Goal: Information Seeking & Learning: Learn about a topic

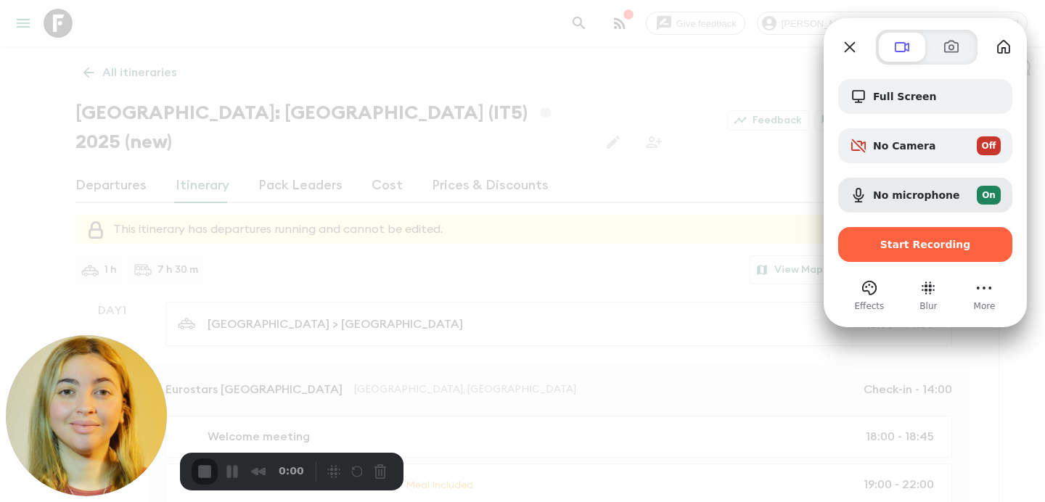
click at [527, 132] on div at bounding box center [522, 251] width 1045 height 502
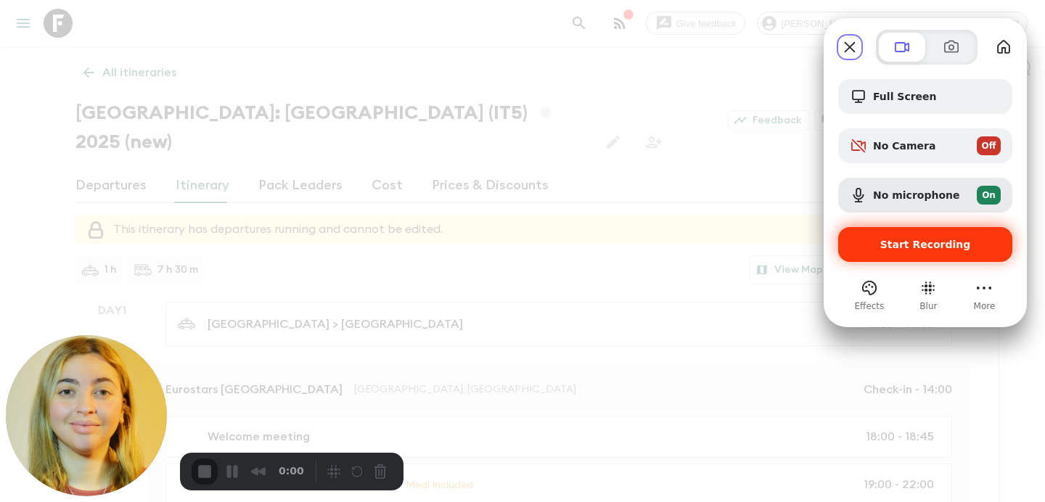
click at [889, 242] on span "Start Recording" at bounding box center [925, 245] width 91 height 12
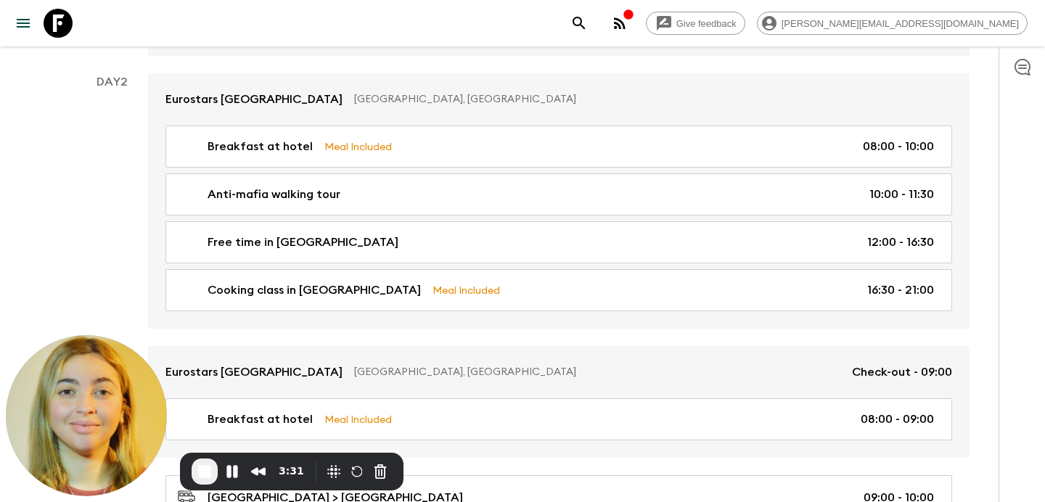
scroll to position [472, 0]
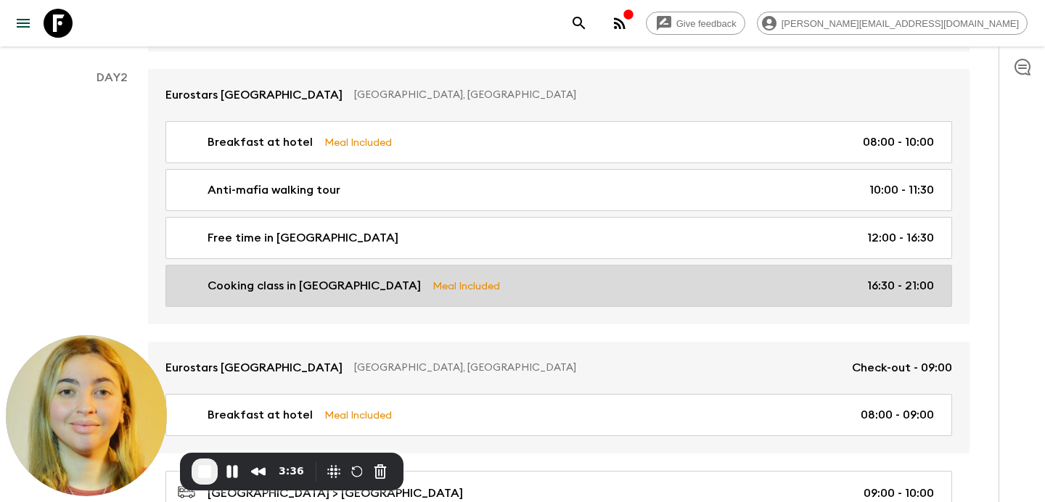
click at [324, 277] on p "Cooking class in [GEOGRAPHIC_DATA]" at bounding box center [314, 285] width 213 height 17
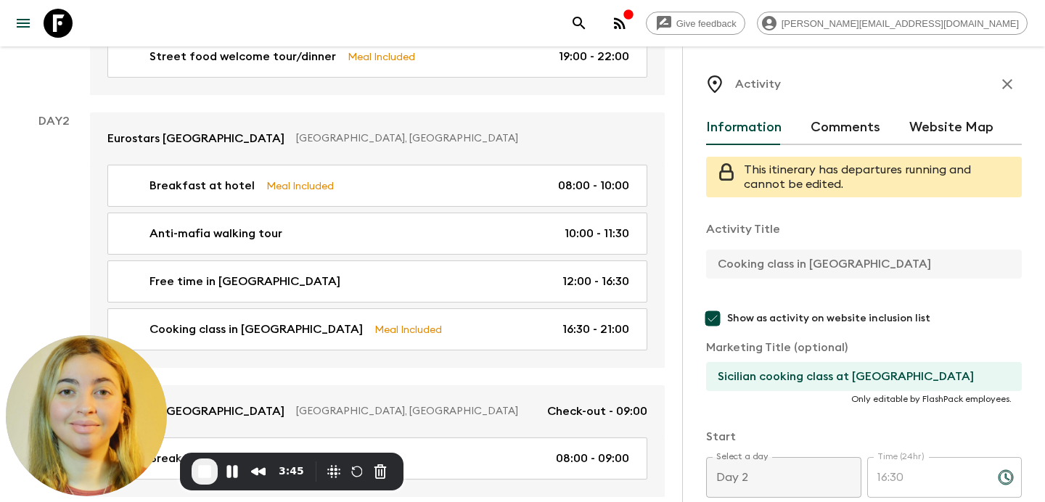
click at [1003, 83] on icon "button" at bounding box center [1006, 83] width 17 height 17
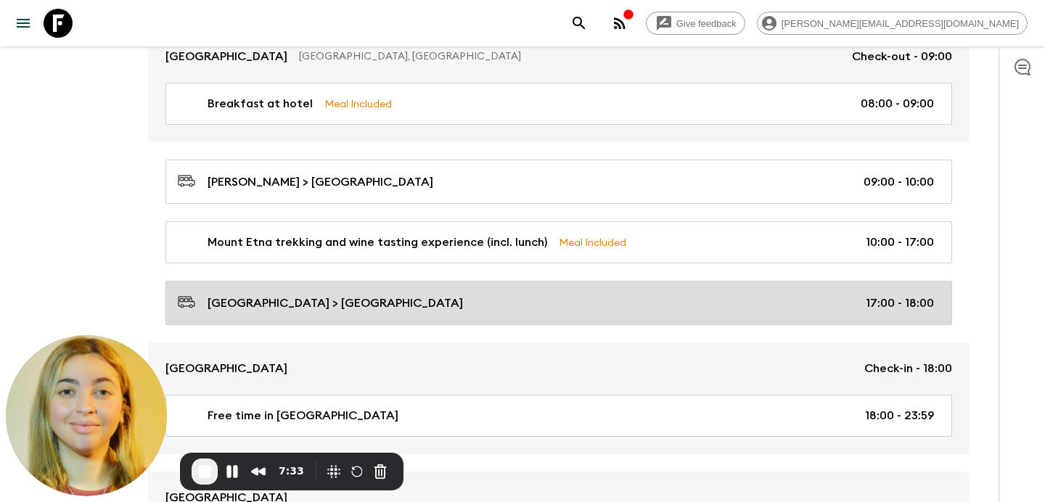
scroll to position [1599, 0]
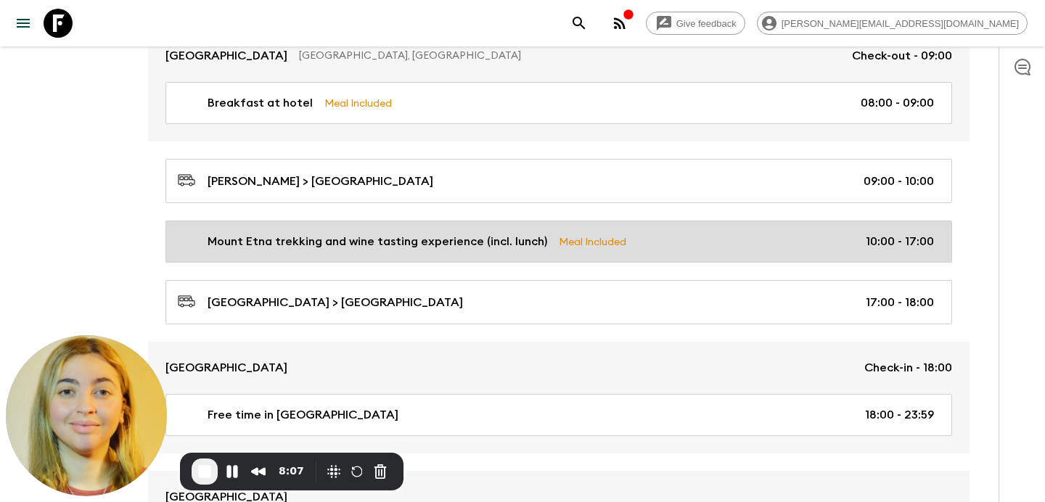
click at [424, 233] on p "Mount Etna trekking and wine tasting experience (incl. lunch)" at bounding box center [378, 241] width 340 height 17
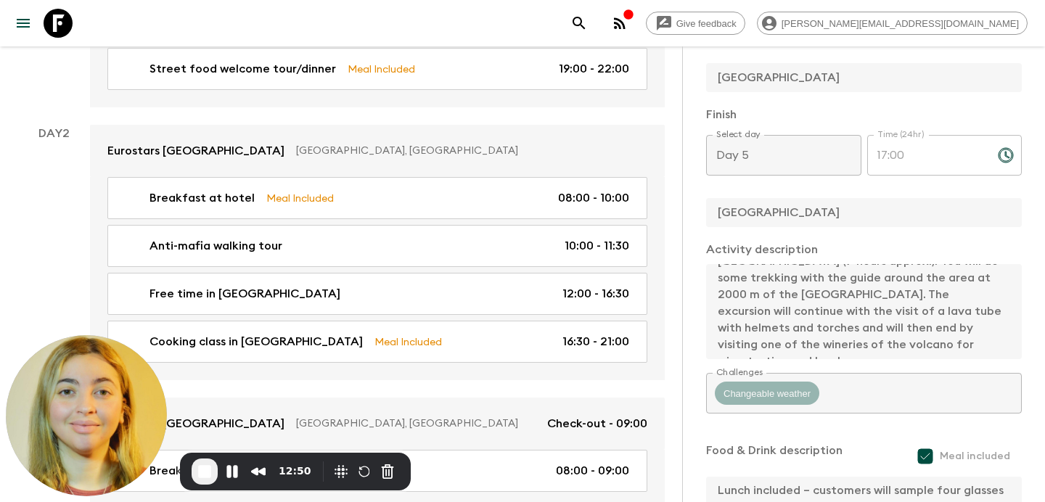
scroll to position [464, 0]
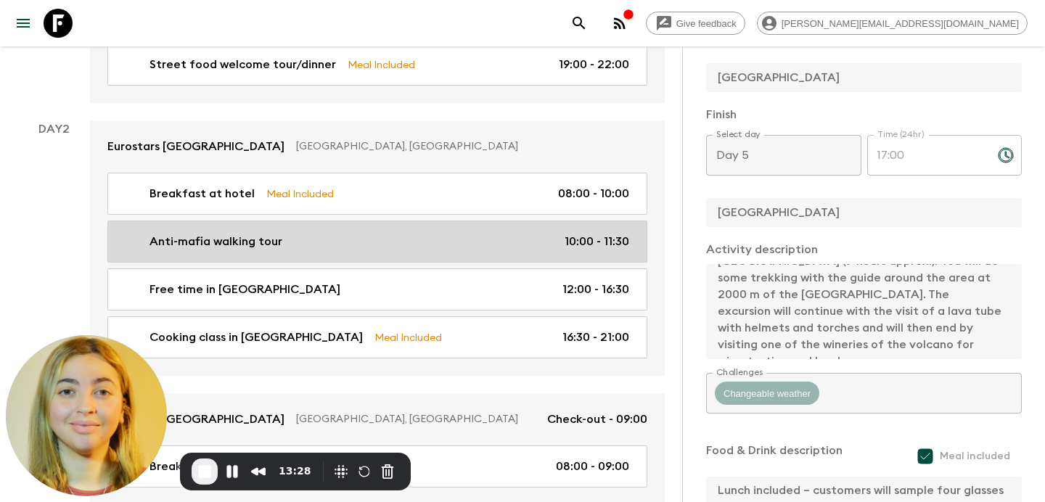
click at [353, 224] on link "Anti-mafia walking tour 10:00 - 11:30" at bounding box center [377, 242] width 540 height 42
type input "Anti-mafia walking tour"
type input "Anti-mafia walking tour with eyewitness"
type input "[GEOGRAPHIC_DATA]"
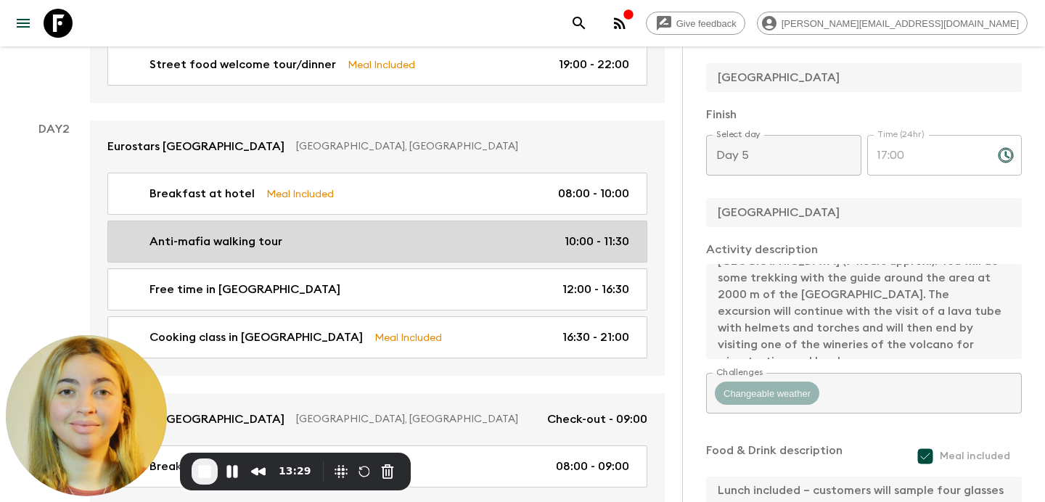
type textarea "You will discover the past, present, and future of the anti-mafia movement walk…"
checkbox input "false"
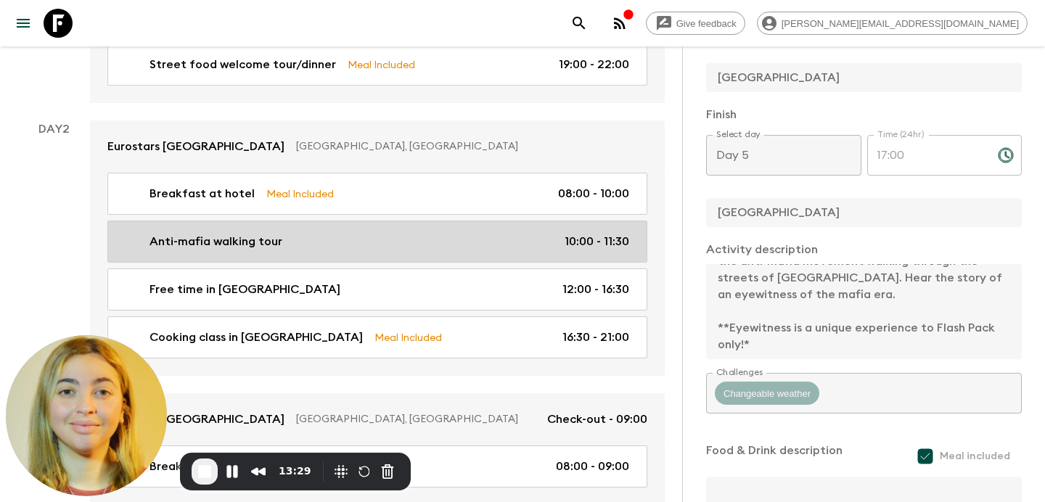
type input "Day 2"
type input "11:30"
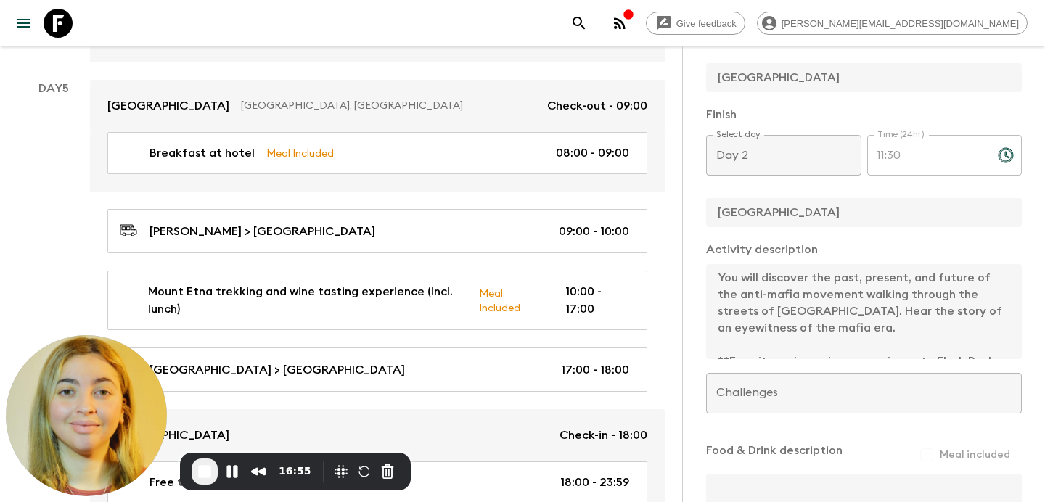
scroll to position [1625, 0]
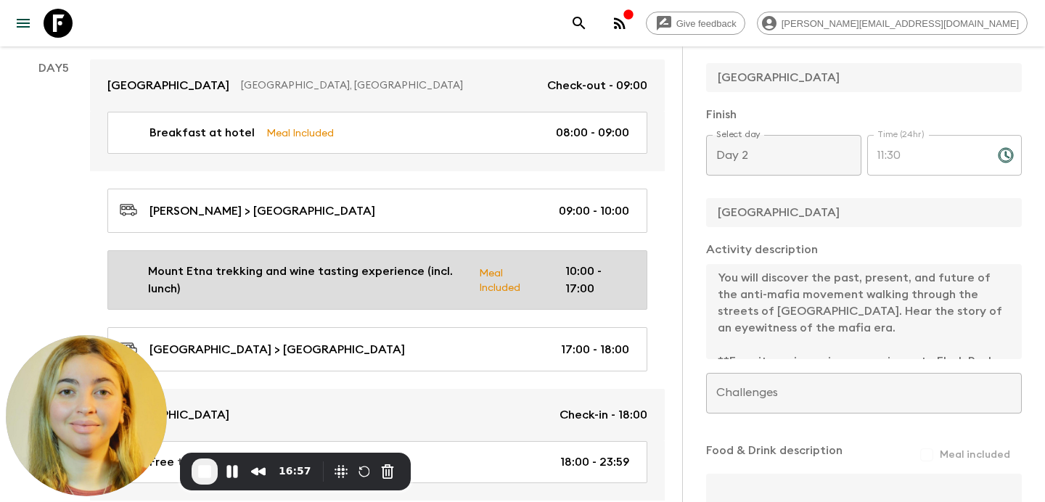
click at [266, 263] on p "Mount Etna trekking and wine tasting experience (incl. lunch)" at bounding box center [307, 280] width 319 height 35
type input "Mount Etna trekking and wine tasting experience (incl. lunch)"
type input "Mount Etna trekking and wine tasting experience"
type input "[GEOGRAPHIC_DATA]"
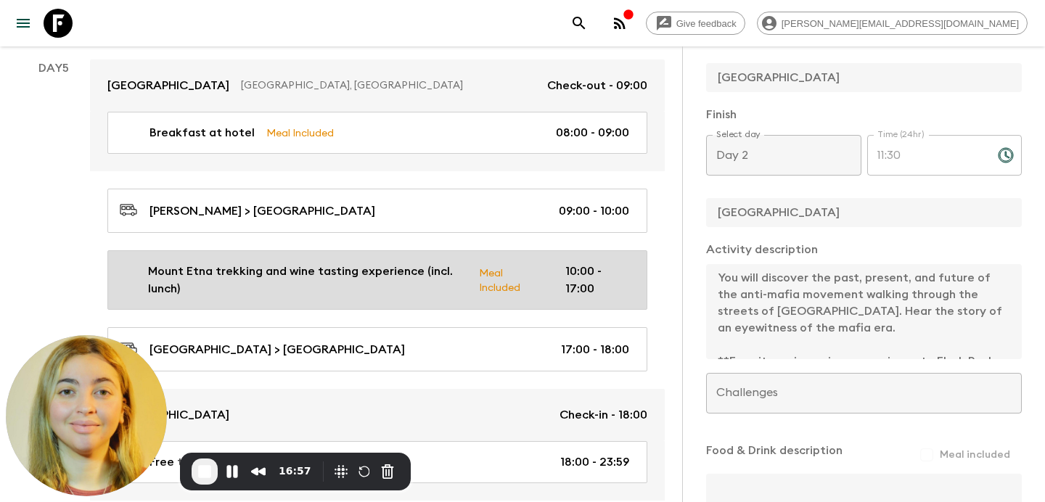
type textarea "On day five, you will experience a wine tour to [GEOGRAPHIC_DATA] (7 hours appr…"
checkbox input "true"
type textarea "Lunch included – customers will sample four glasses of local wines, with cold c…"
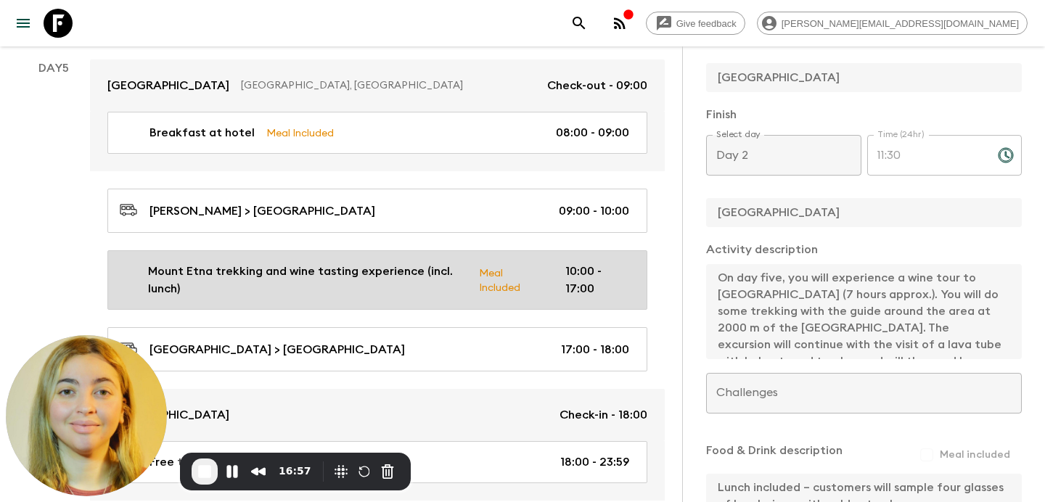
type input "Day 5"
type input "17:00"
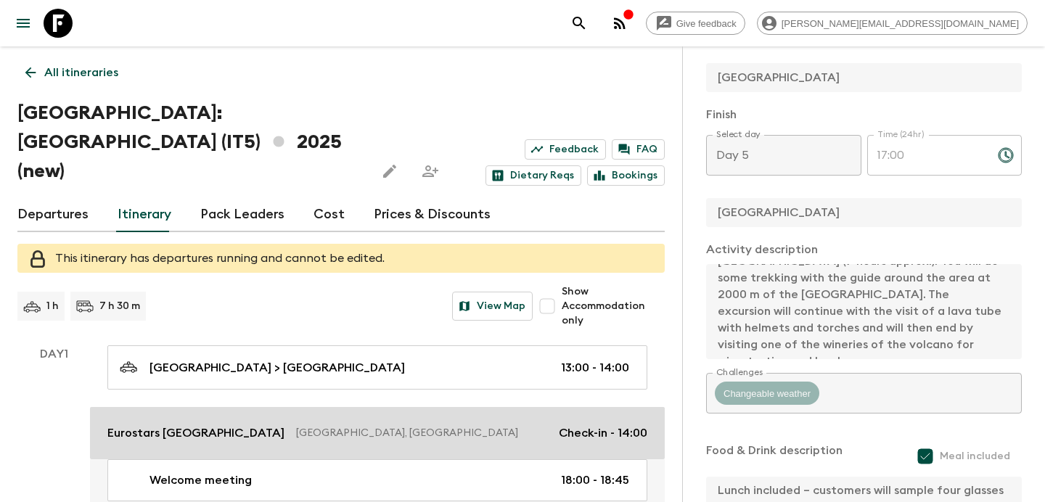
click at [301, 426] on p "[GEOGRAPHIC_DATA], [GEOGRAPHIC_DATA]" at bounding box center [421, 433] width 251 height 15
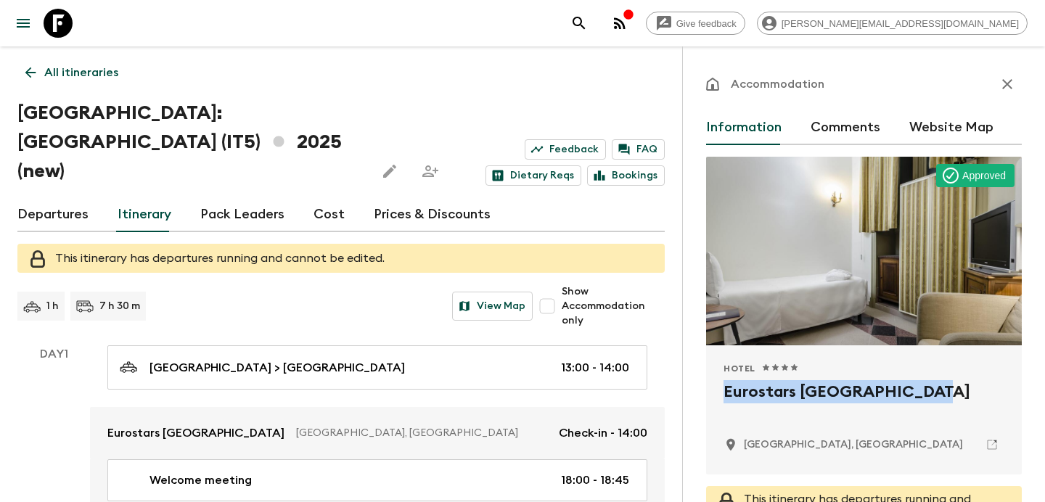
drag, startPoint x: 727, startPoint y: 393, endPoint x: 933, endPoint y: 385, distance: 206.2
click at [933, 385] on h2 "Eurostars [GEOGRAPHIC_DATA]" at bounding box center [863, 403] width 281 height 46
copy h2 "Eurostars [GEOGRAPHIC_DATA]"
click at [1009, 84] on icon "button" at bounding box center [1006, 83] width 17 height 17
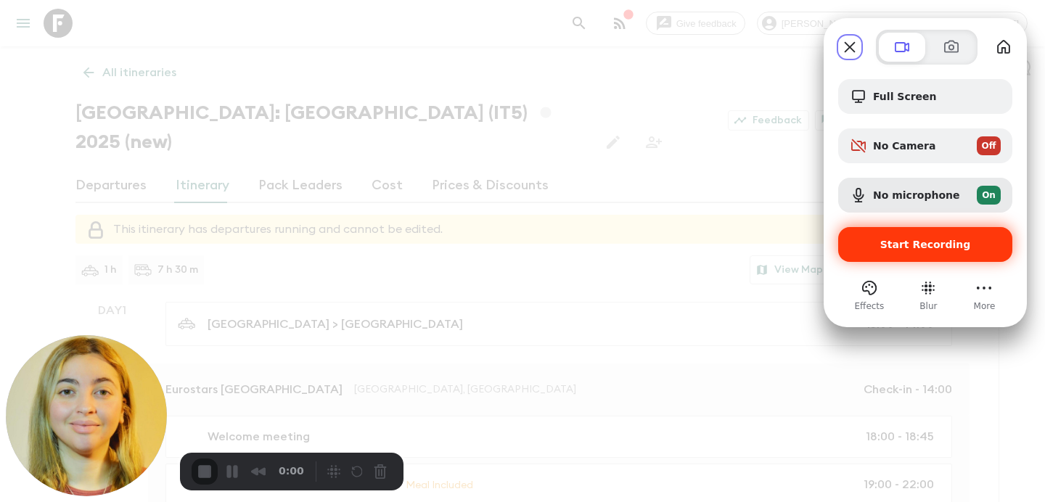
click at [885, 245] on span "Start Recording" at bounding box center [925, 245] width 151 height 12
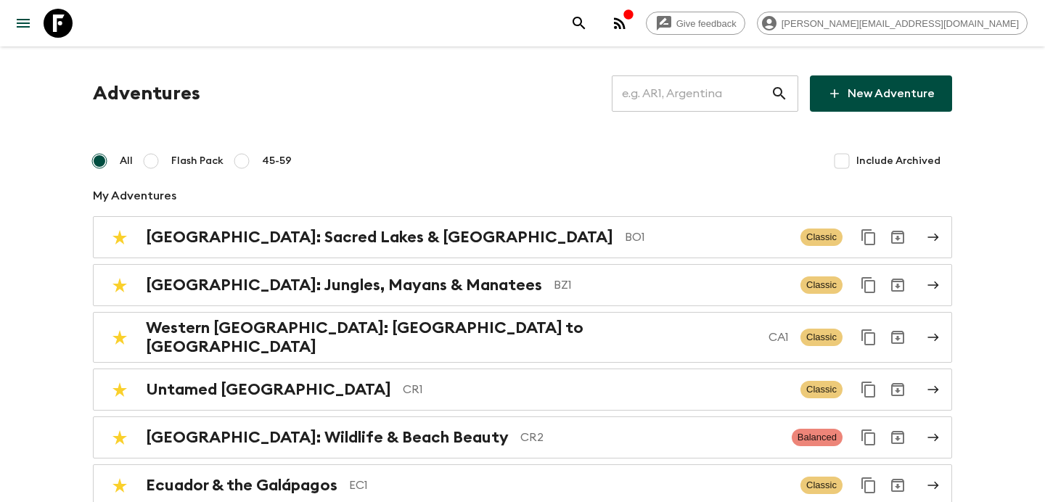
click at [683, 81] on input "text" at bounding box center [691, 93] width 159 height 41
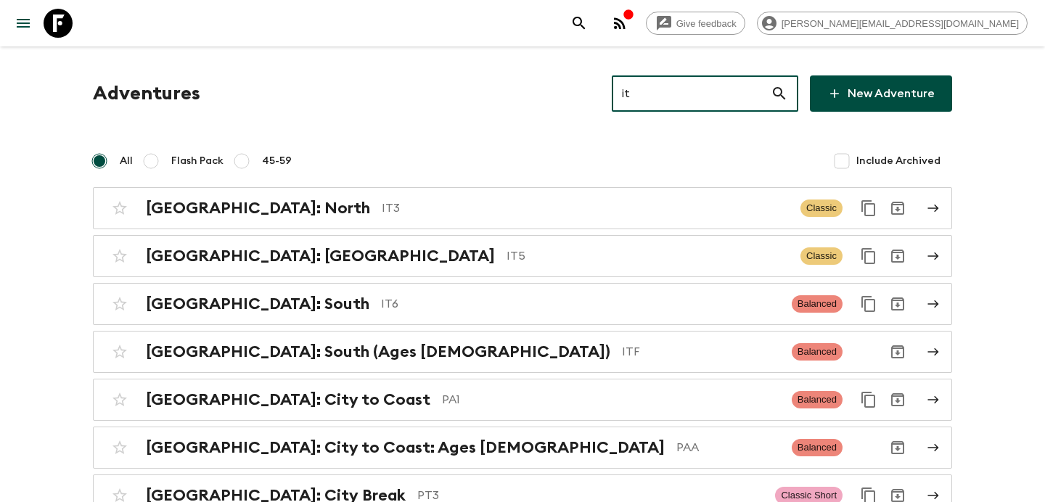
type input "it5"
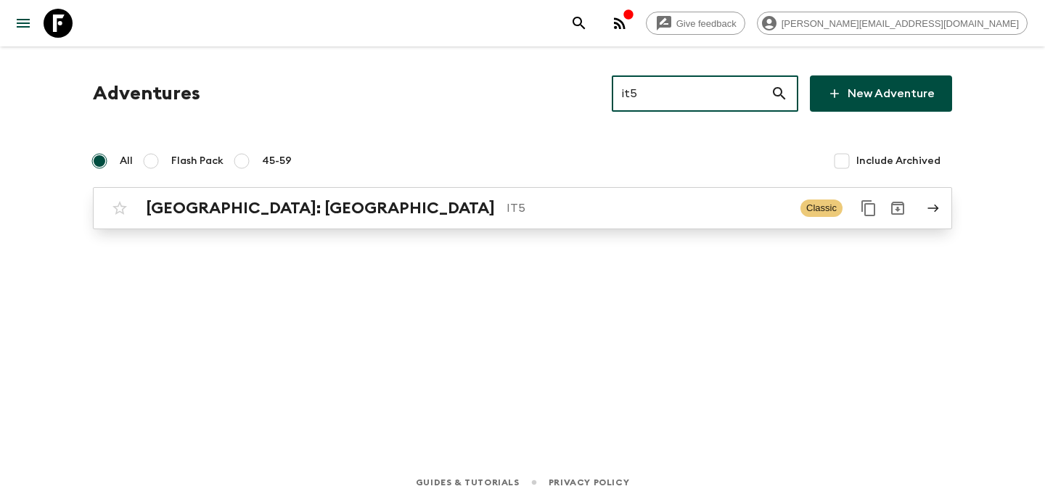
click at [515, 222] on div "Italy: Sicily IT5 Classic" at bounding box center [494, 208] width 778 height 29
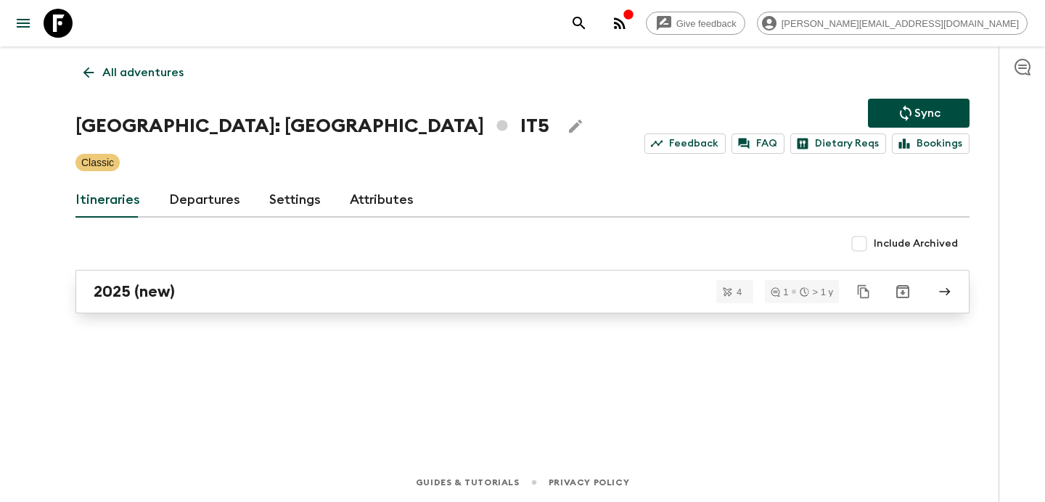
click at [409, 291] on div "2025 (new)" at bounding box center [509, 291] width 830 height 19
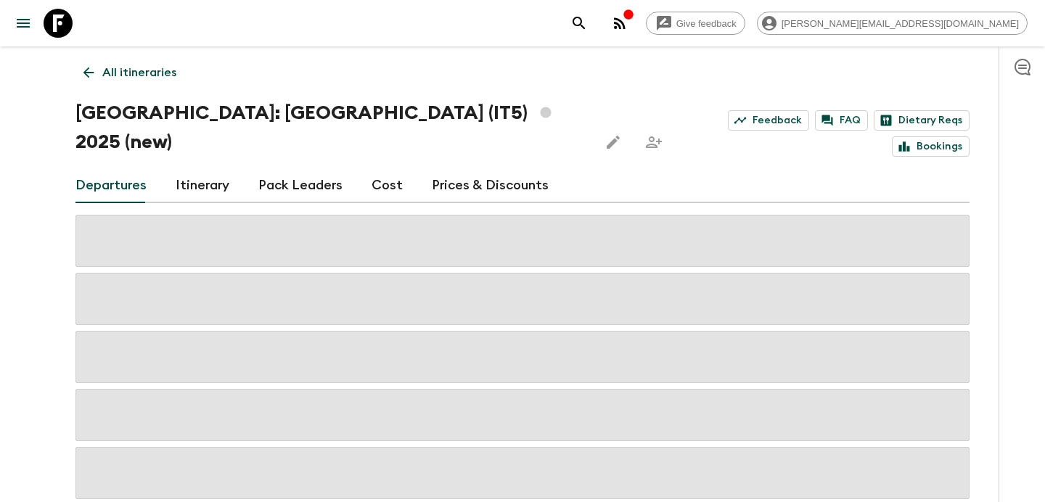
click at [210, 168] on link "Itinerary" at bounding box center [203, 185] width 54 height 35
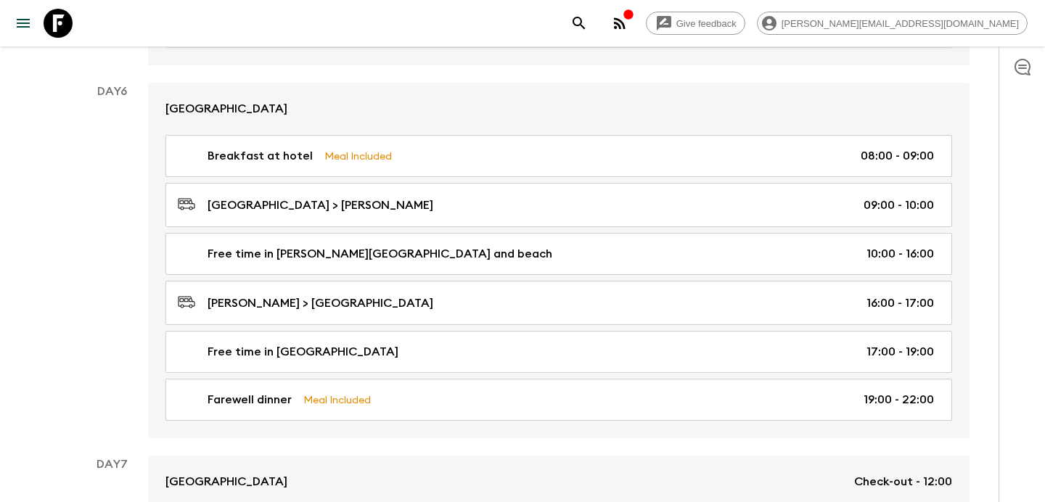
scroll to position [2101, 0]
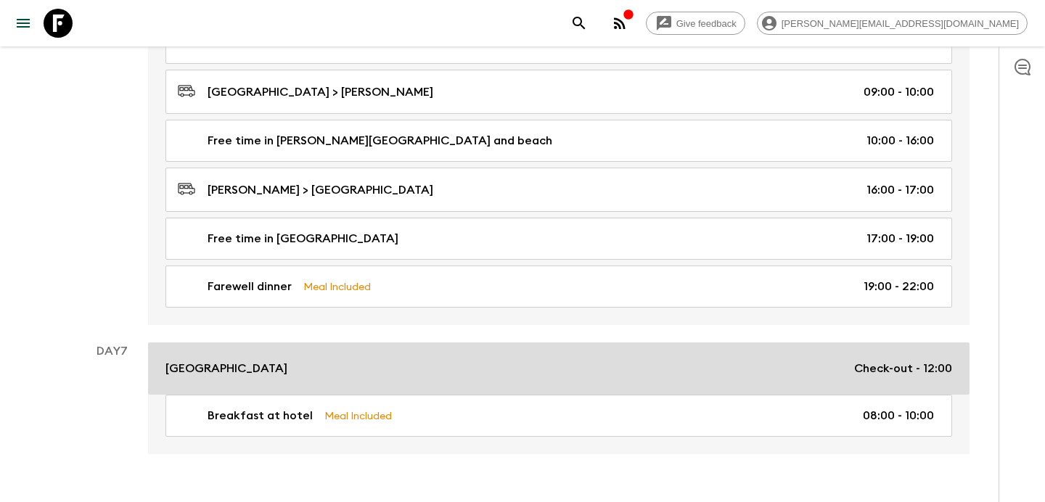
click at [438, 360] on div "B&B Hotel Catania City Center Check-out - 12:00" at bounding box center [558, 368] width 787 height 17
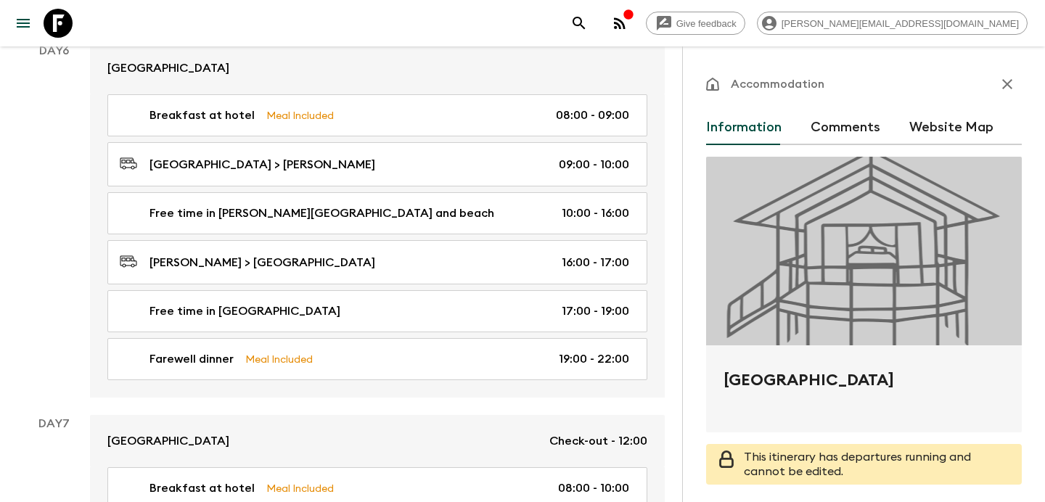
drag, startPoint x: 724, startPoint y: 382, endPoint x: 972, endPoint y: 374, distance: 247.6
click at [972, 374] on h2 "[GEOGRAPHIC_DATA]" at bounding box center [863, 392] width 281 height 46
copy h2 "[GEOGRAPHIC_DATA]"
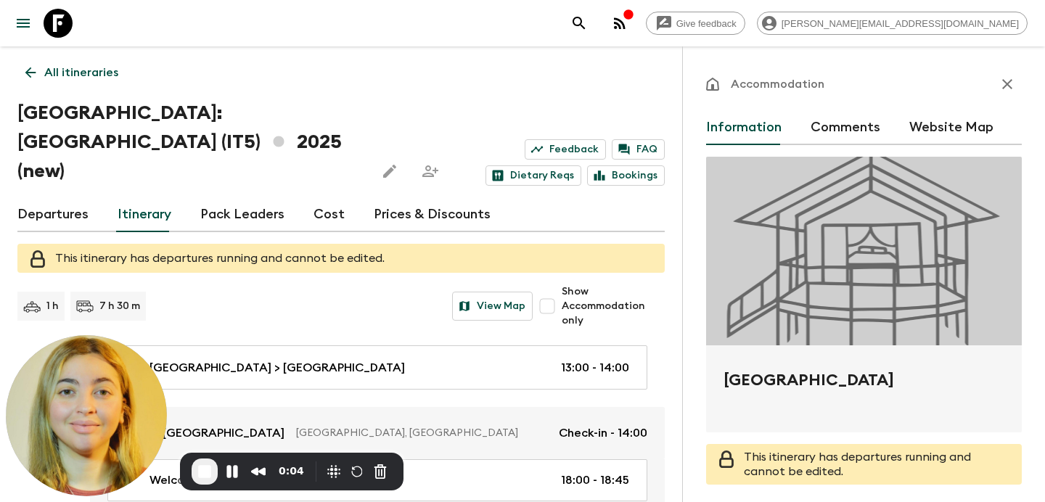
click at [1011, 83] on icon "button" at bounding box center [1006, 83] width 17 height 17
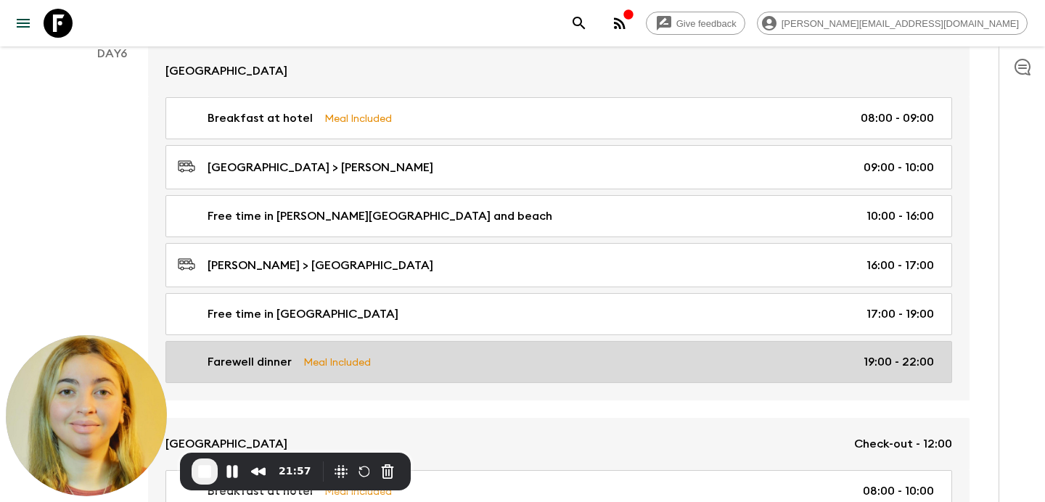
scroll to position [1992, 0]
